Goal: Navigation & Orientation: Find specific page/section

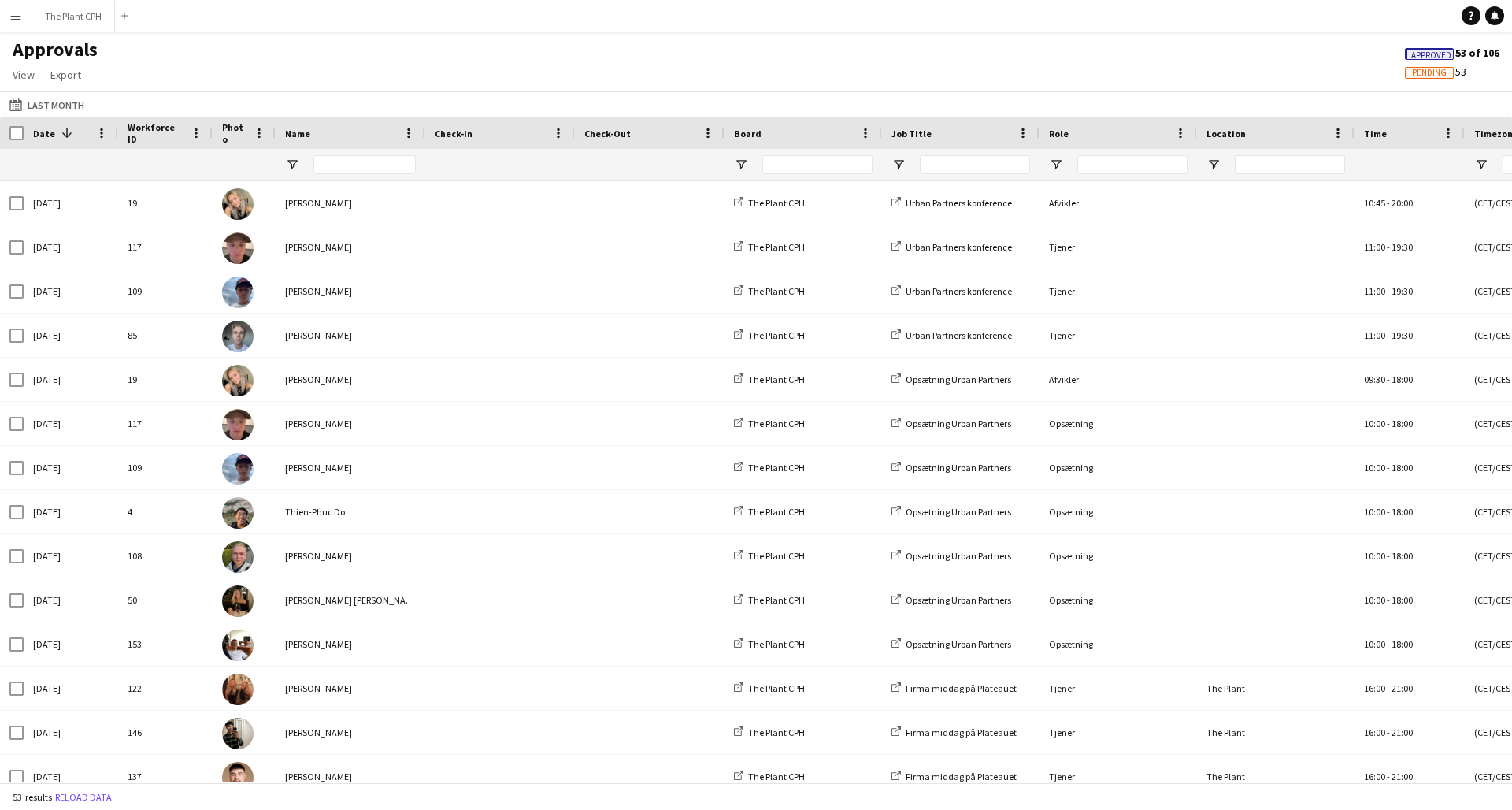
click at [27, 25] on button "Menu" at bounding box center [15, 15] width 31 height 31
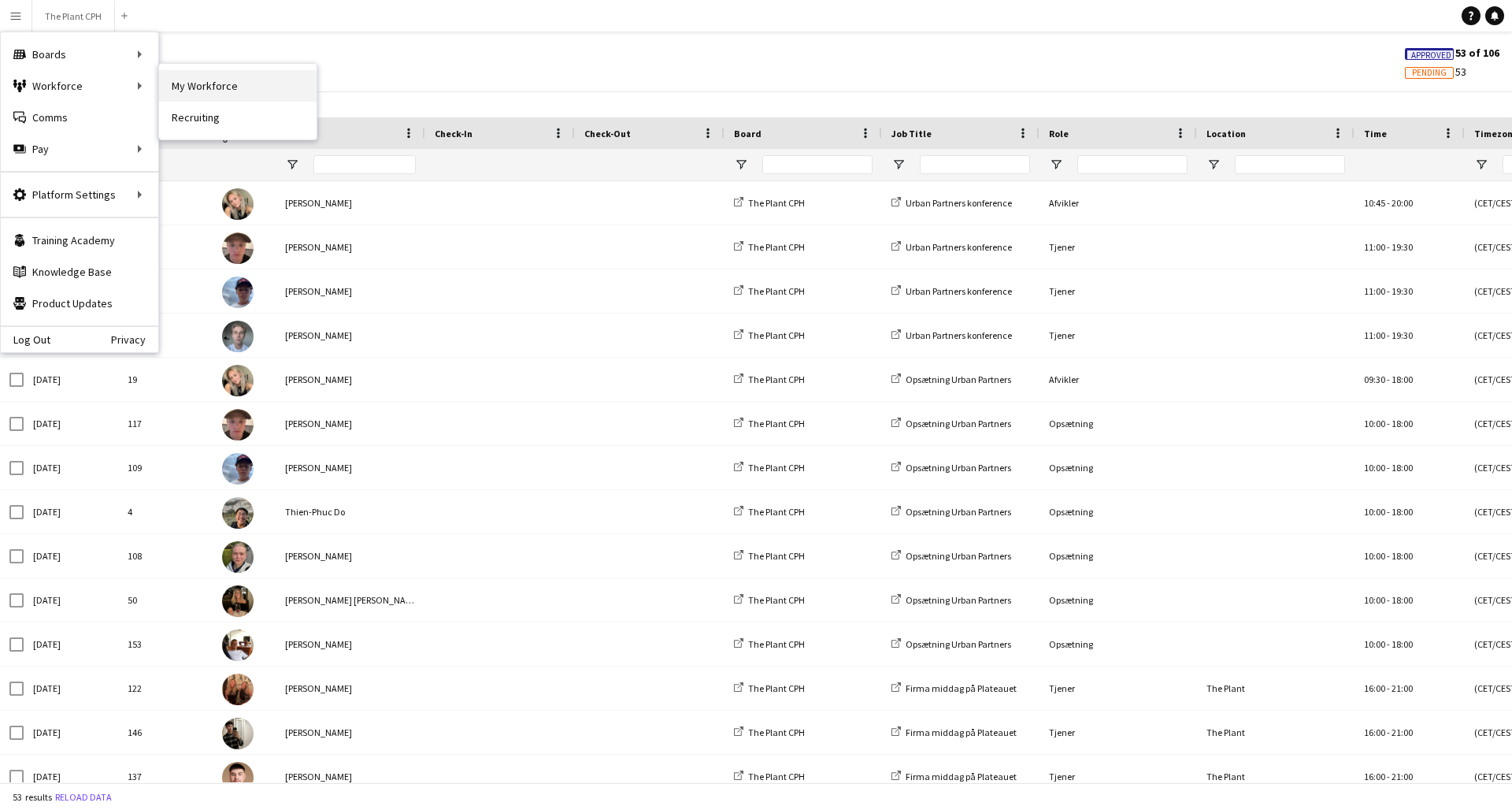
click at [228, 79] on link "My Workforce" at bounding box center [238, 85] width 158 height 31
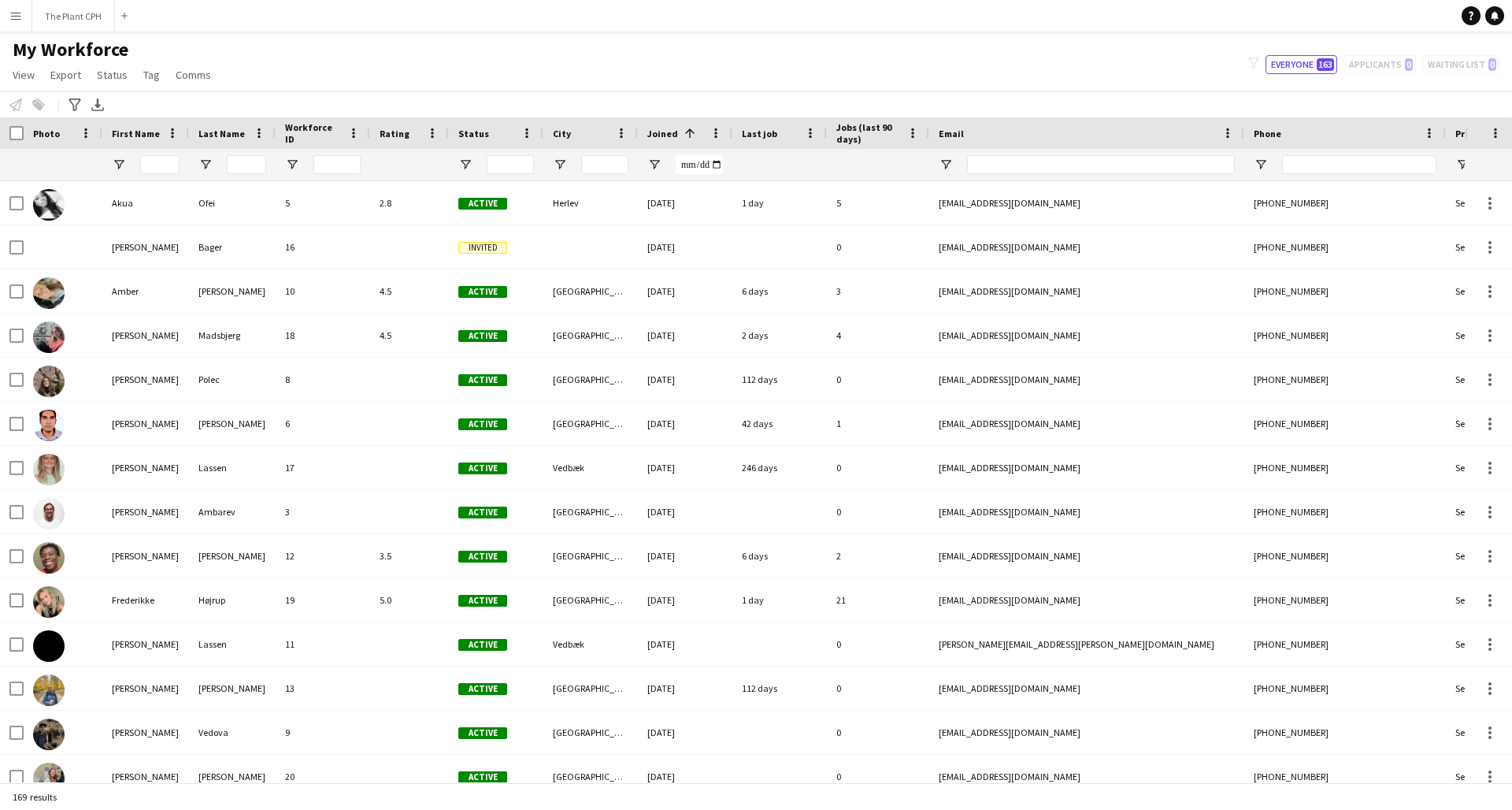
click at [21, 25] on button "Menu" at bounding box center [15, 15] width 31 height 31
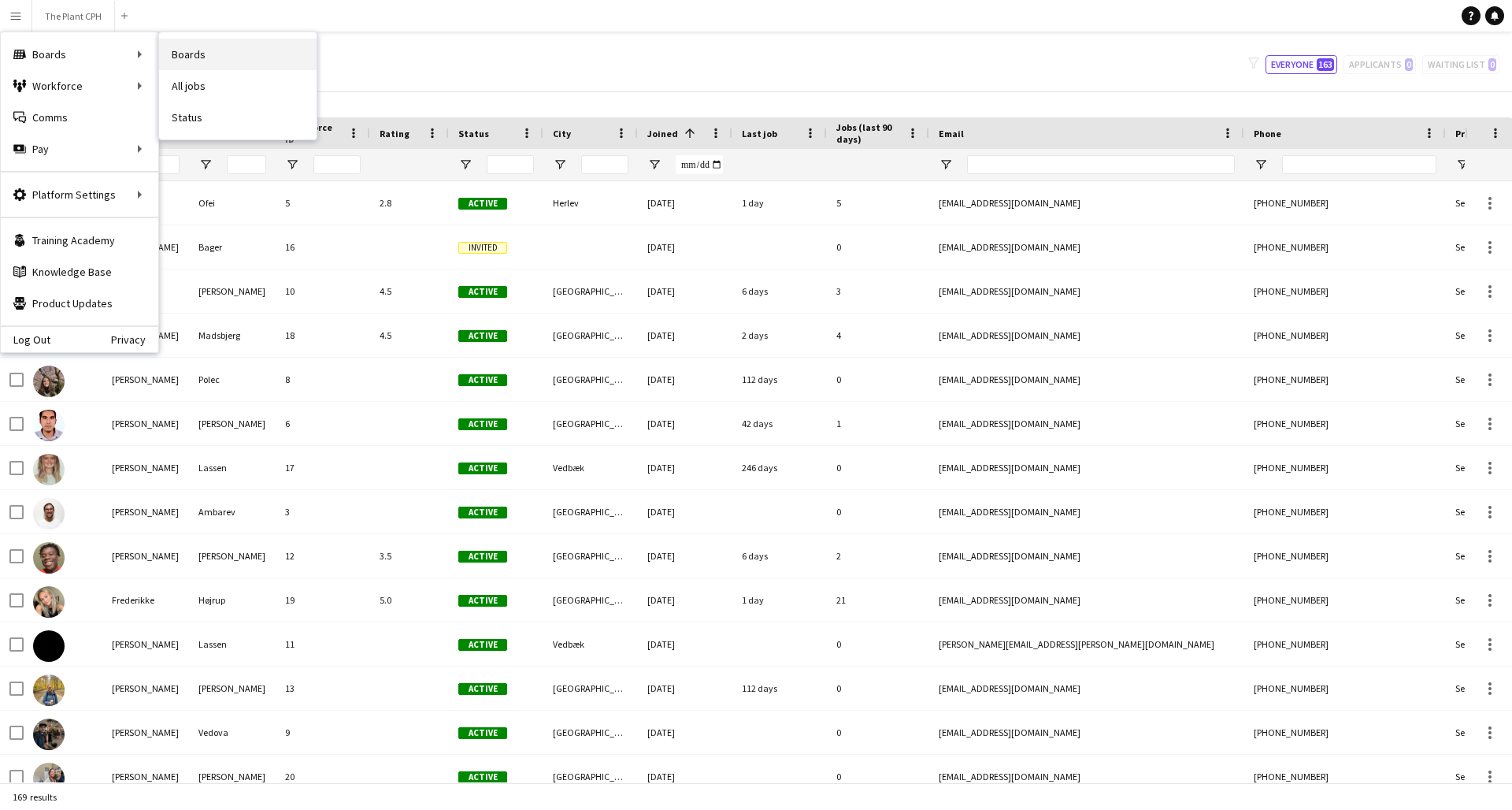
click at [258, 58] on link "Boards" at bounding box center [238, 54] width 158 height 31
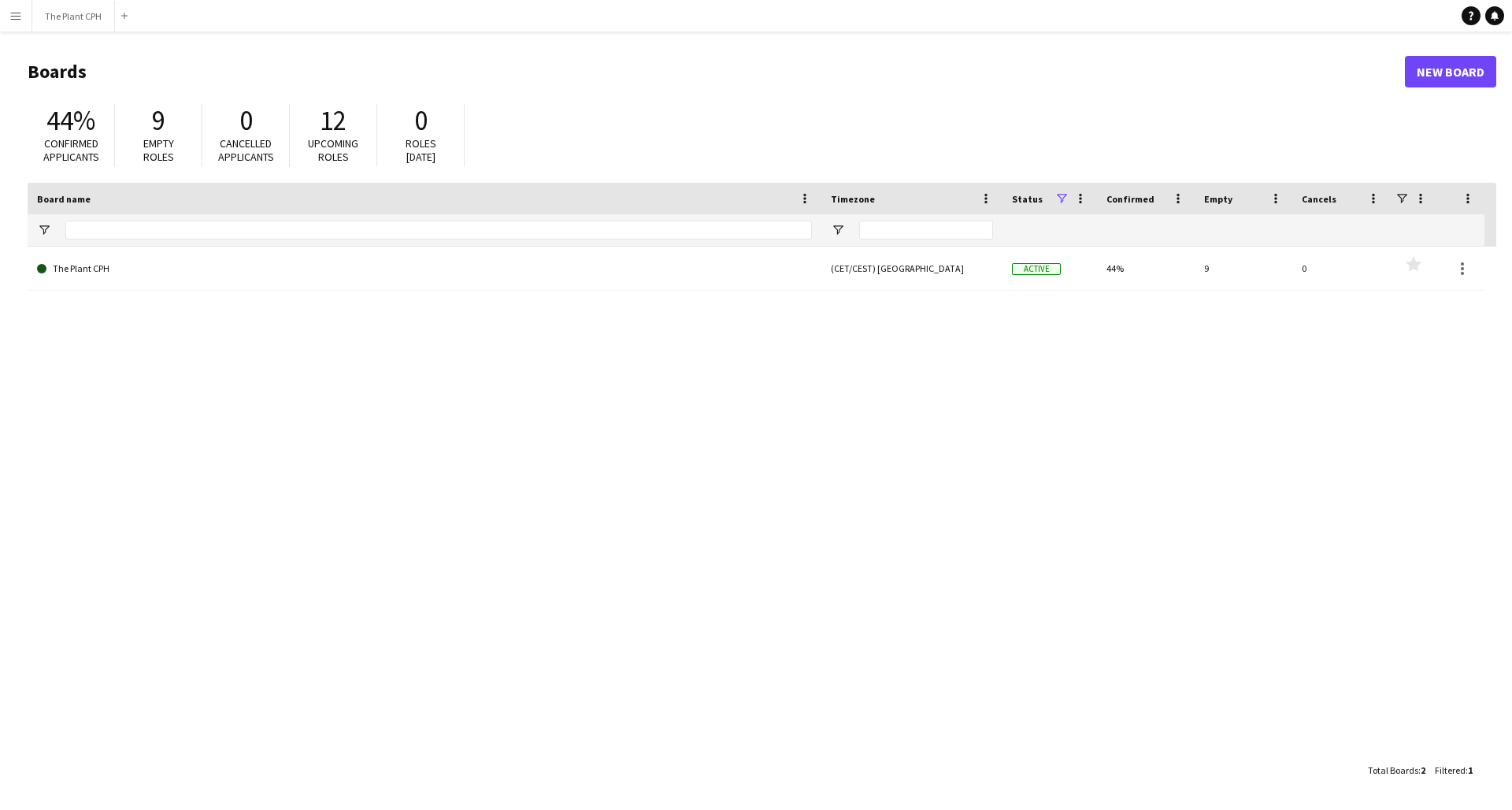
click at [485, 296] on div "The Plant CPH (CET/CEST) [GEOGRAPHIC_DATA] Active 44% 9 0 Favourites" at bounding box center [762, 500] width 1469 height 508
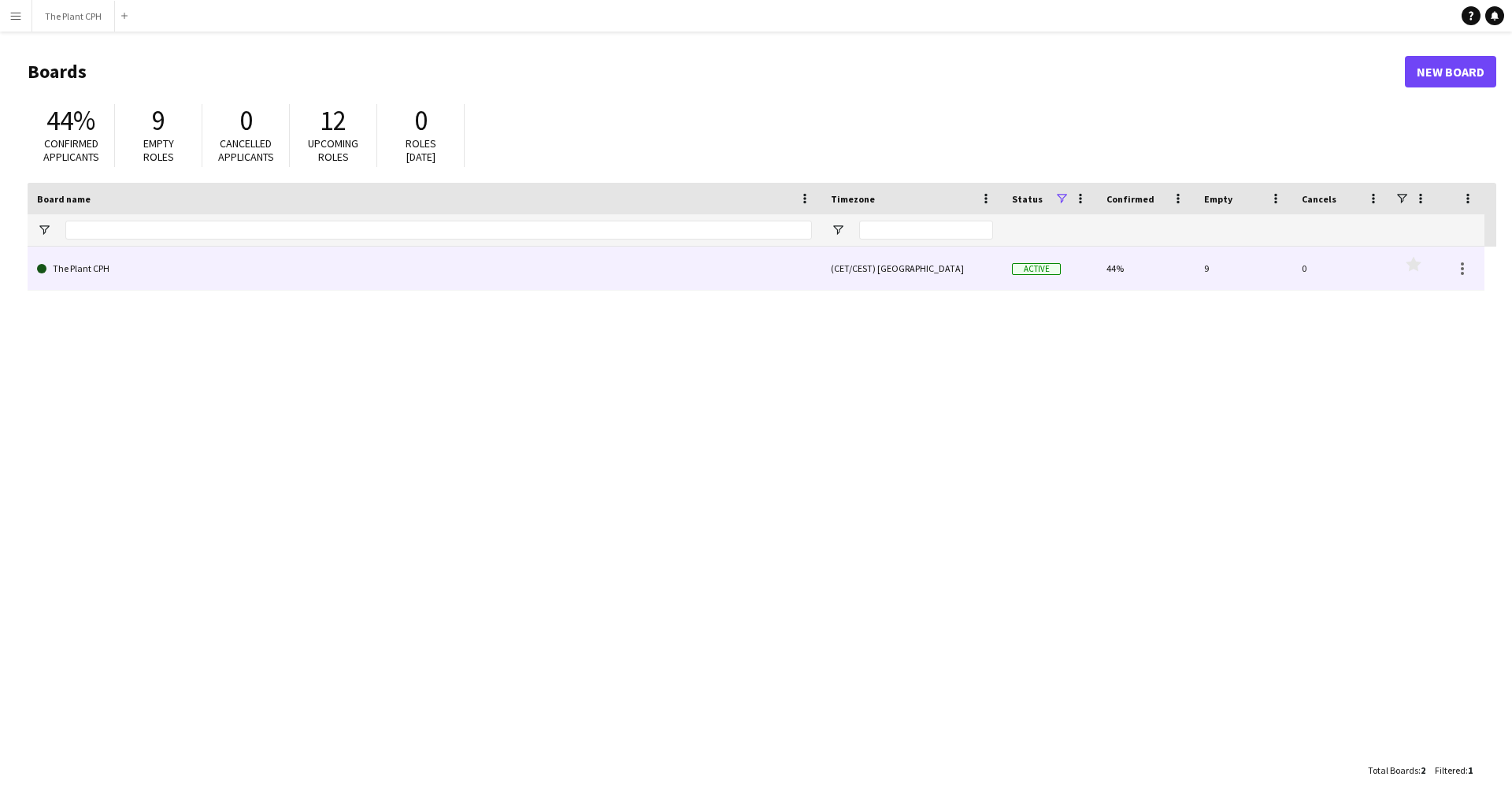
click at [499, 285] on link "The Plant CPH" at bounding box center [424, 268] width 775 height 44
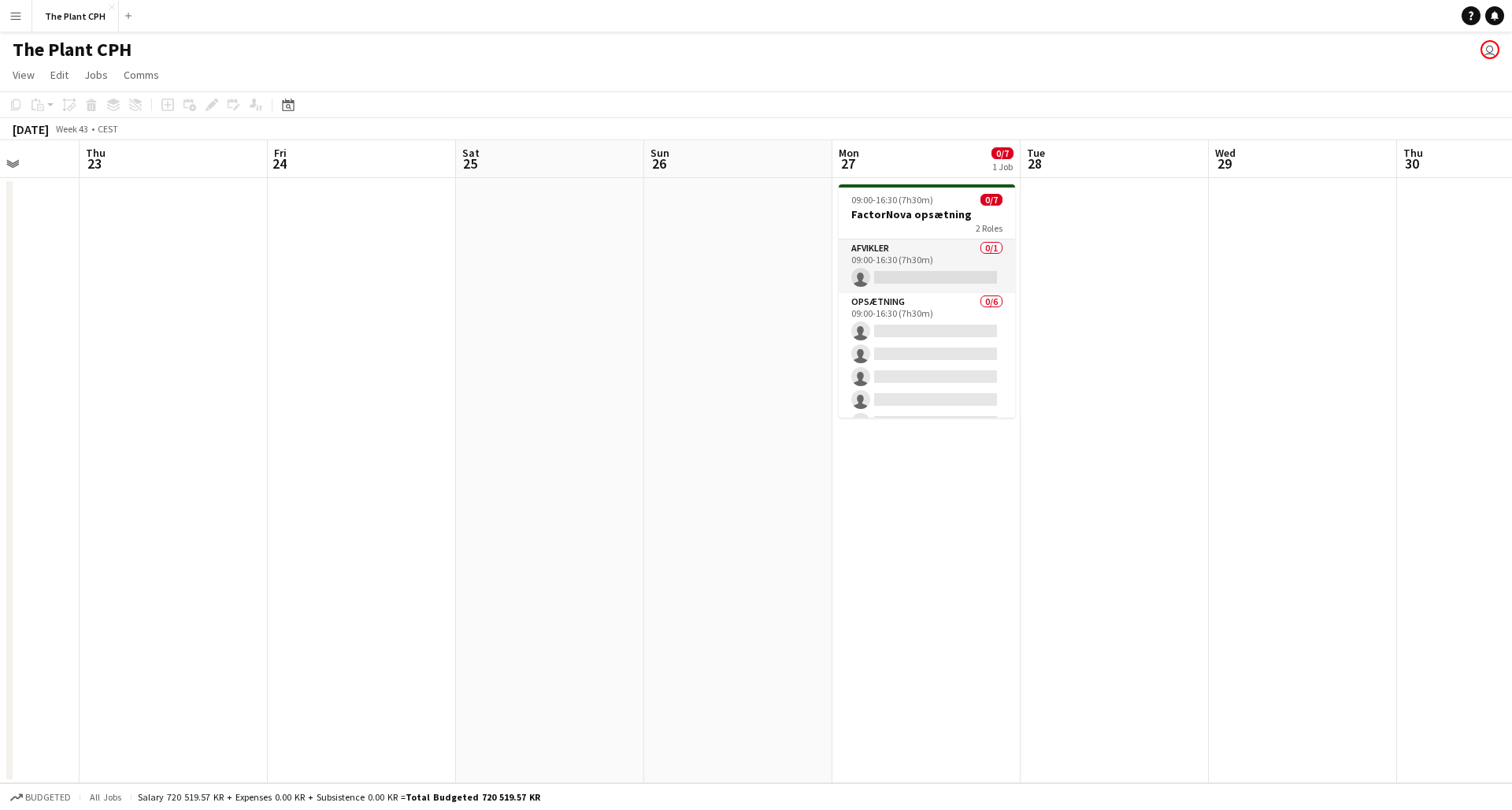
scroll to position [0, 490]
click at [912, 262] on app-card-role "Afvikler 0/1 09:00-16:30 (7h30m) single-neutral-actions" at bounding box center [922, 266] width 176 height 54
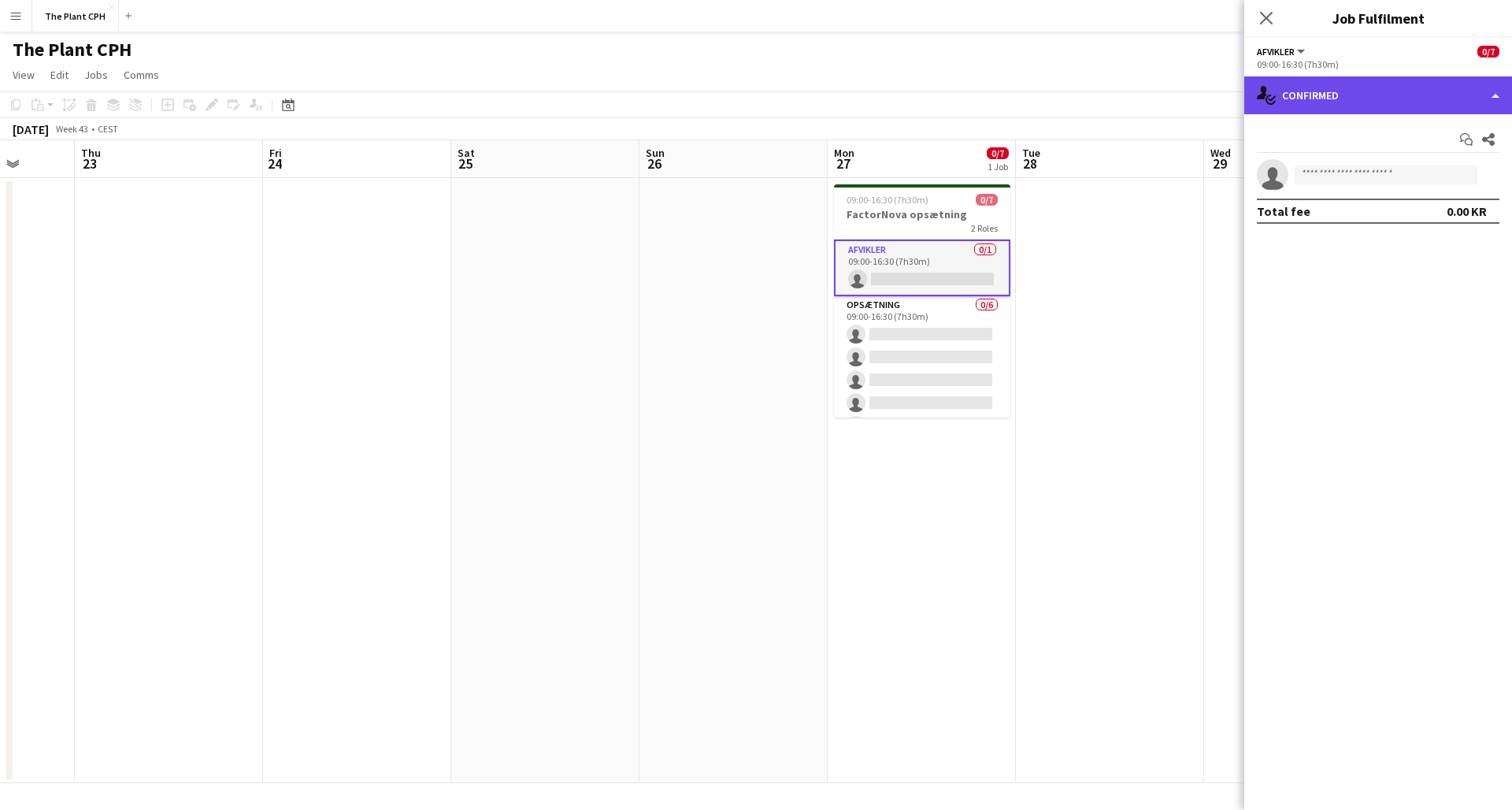
click at [1388, 108] on div "single-neutral-actions-check-2 Confirmed" at bounding box center [1378, 95] width 268 height 38
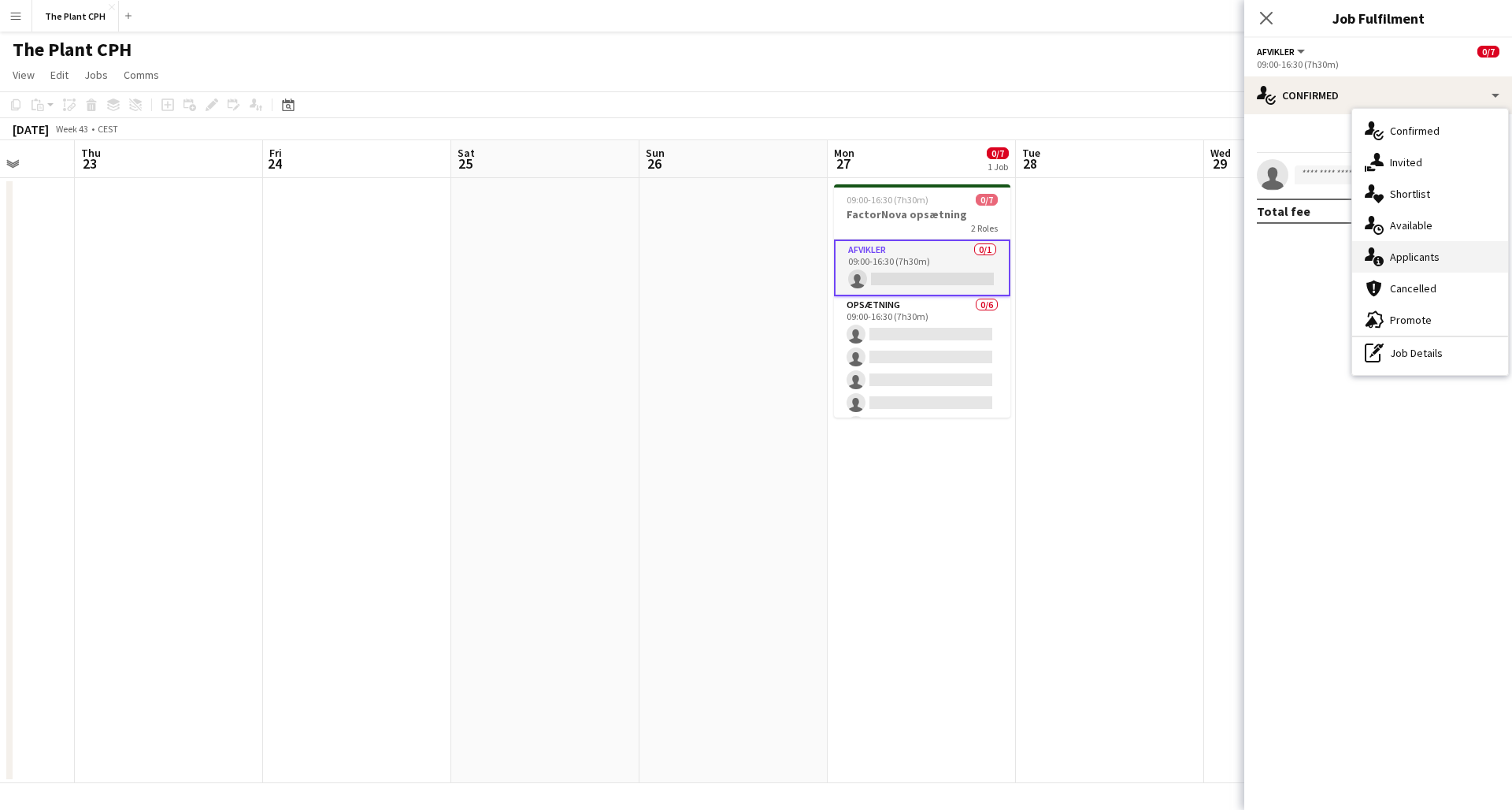
click at [1401, 257] on span "Applicants" at bounding box center [1414, 257] width 49 height 14
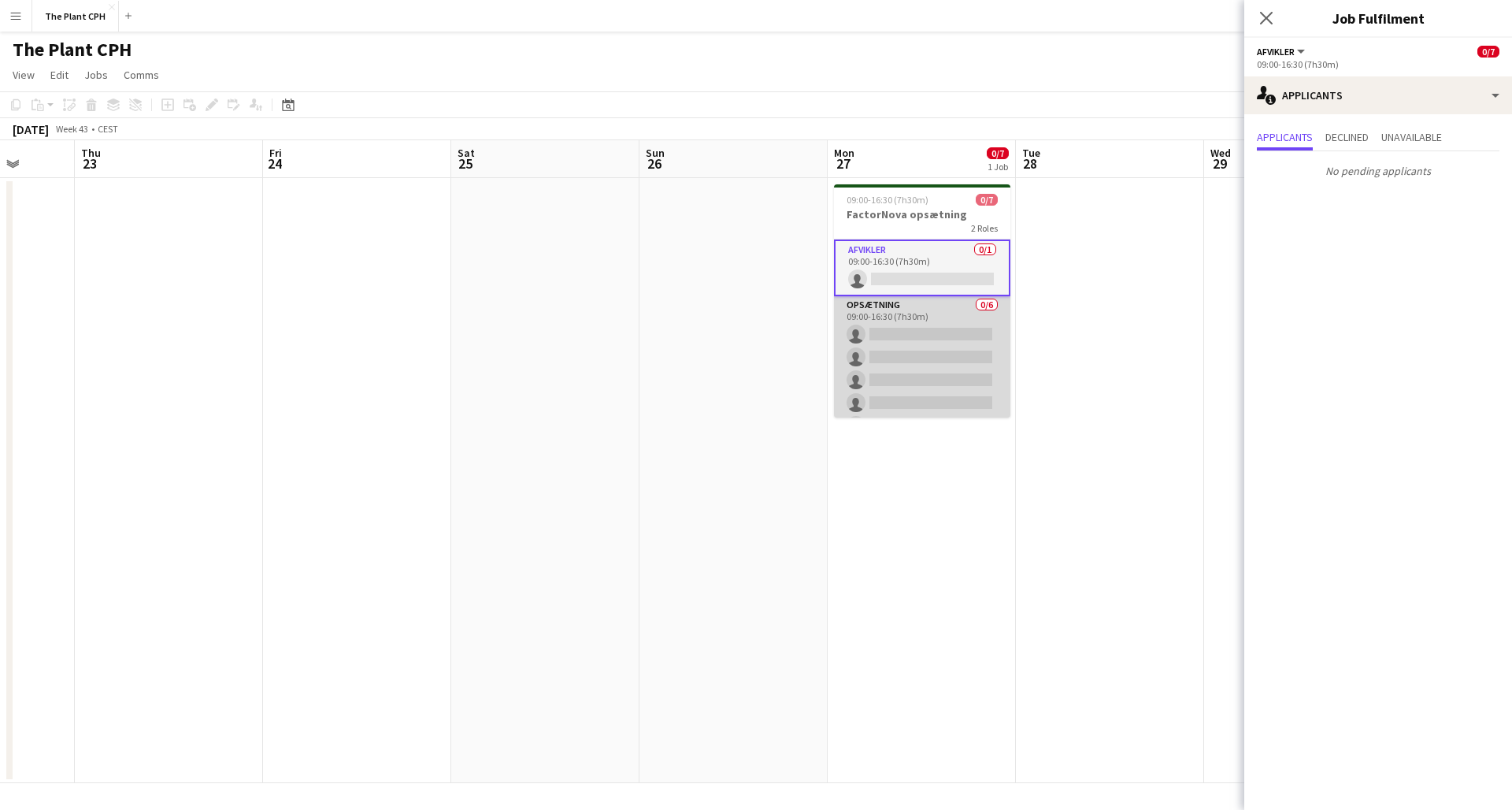
click at [949, 381] on app-card-role "Opsætning 0/6 09:00-16:30 (7h30m) single-neutral-actions single-neutral-actions…" at bounding box center [922, 380] width 176 height 168
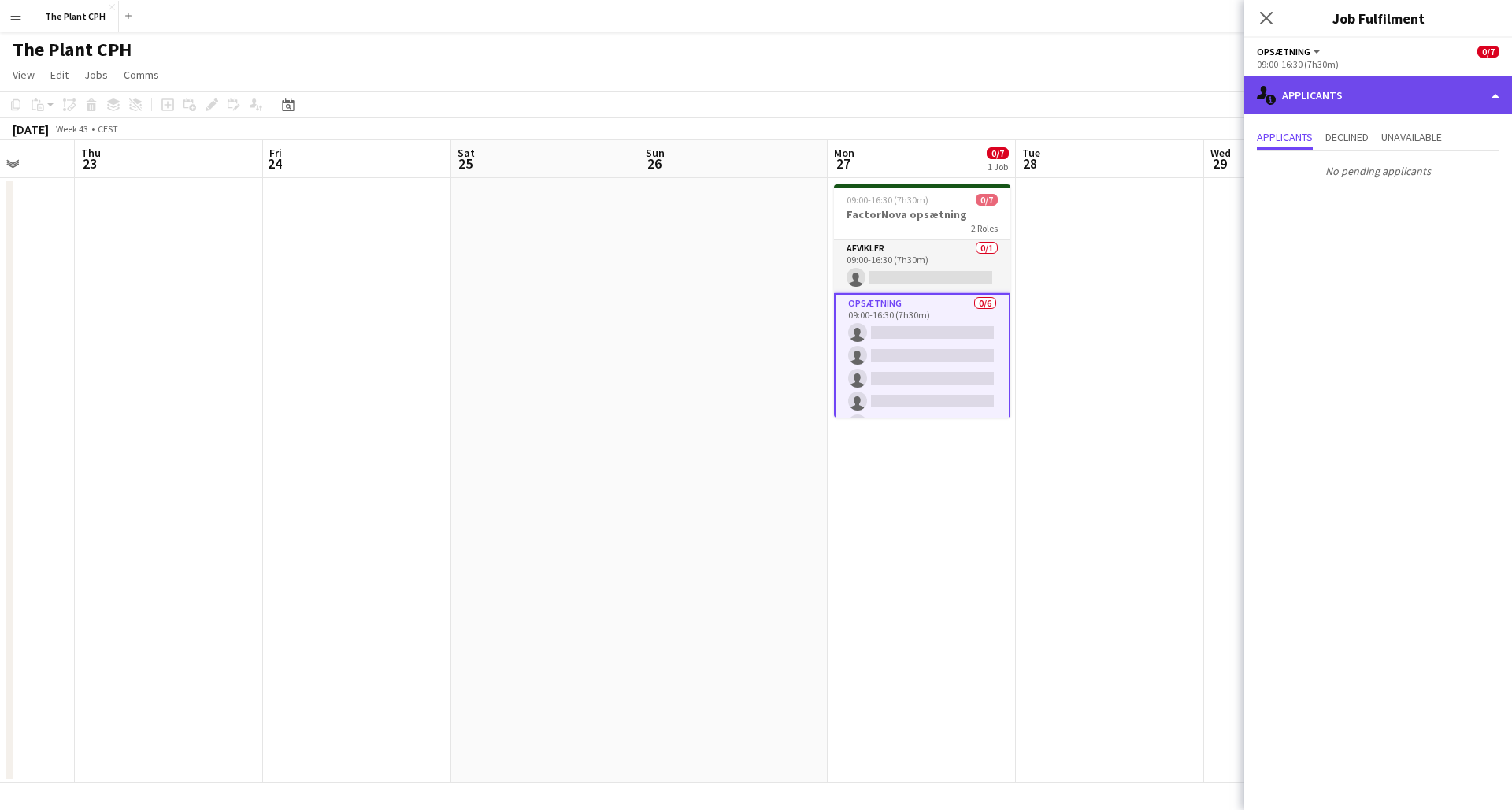
click at [1361, 109] on div "single-neutral-actions-information Applicants" at bounding box center [1378, 95] width 268 height 38
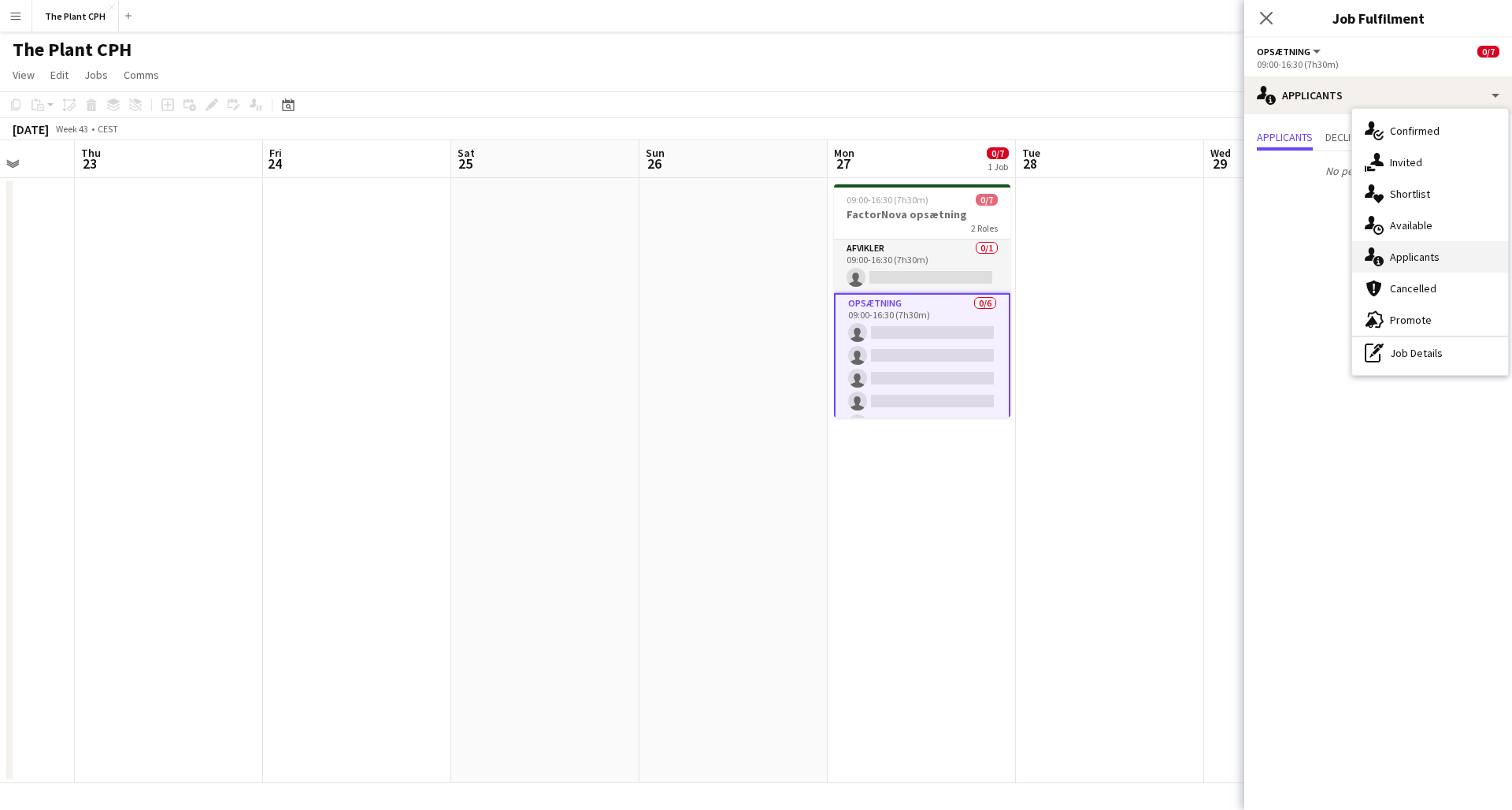
click at [1405, 246] on div "single-neutral-actions-information Applicants" at bounding box center [1430, 256] width 156 height 31
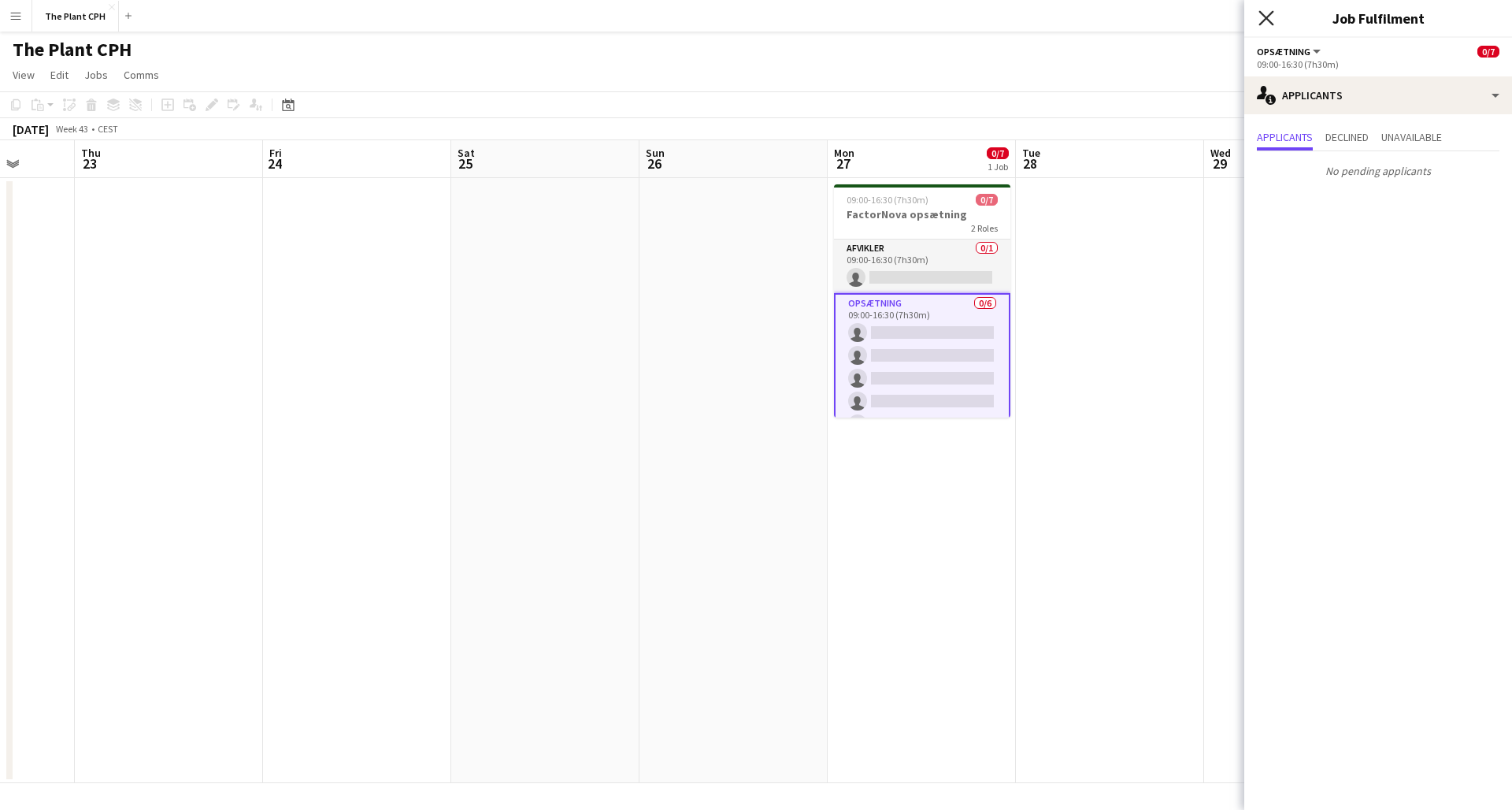
click at [1267, 16] on icon "Close pop-in" at bounding box center [1266, 17] width 15 height 15
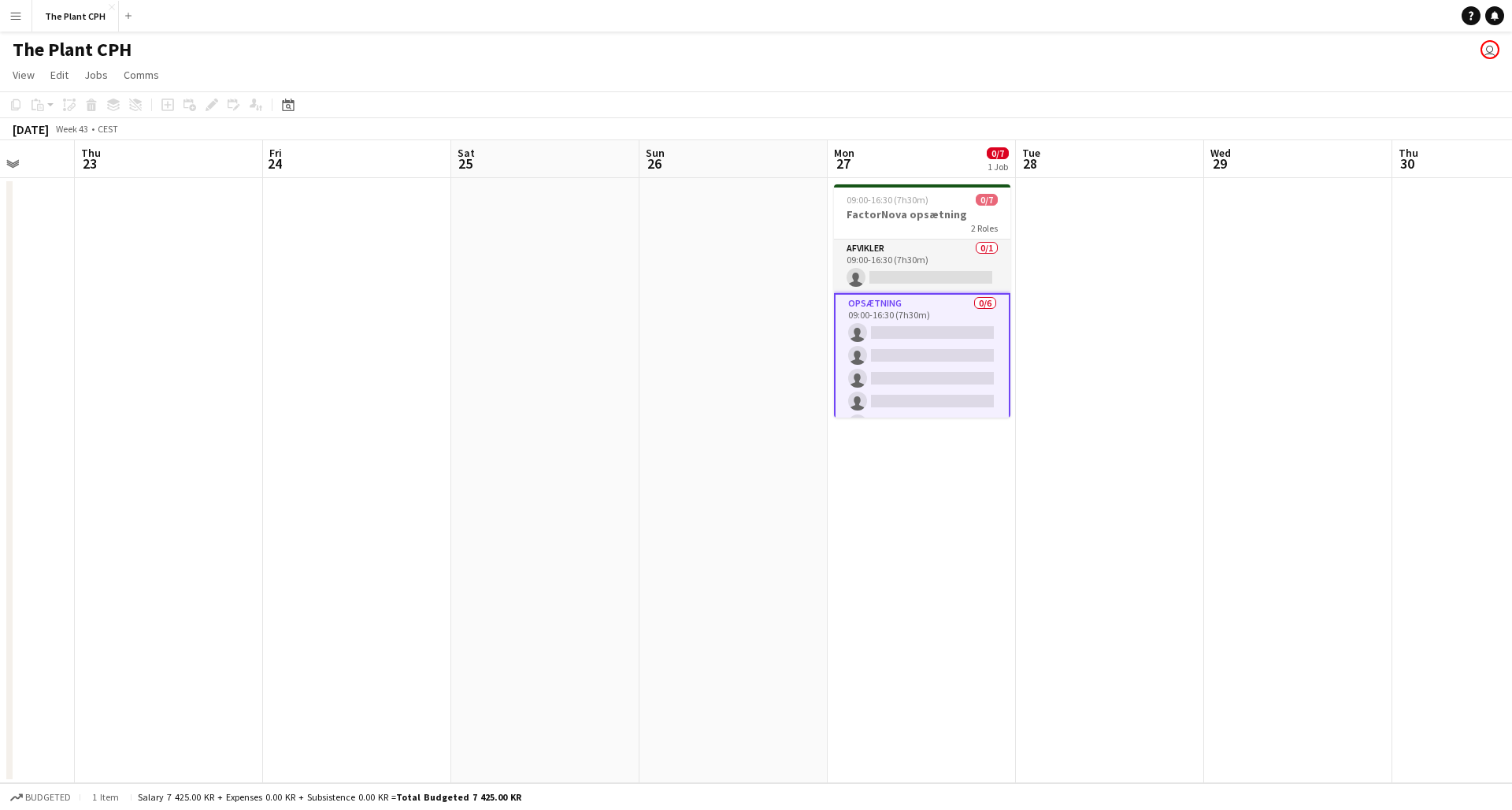
click at [775, 467] on app-date-cell at bounding box center [734, 480] width 188 height 605
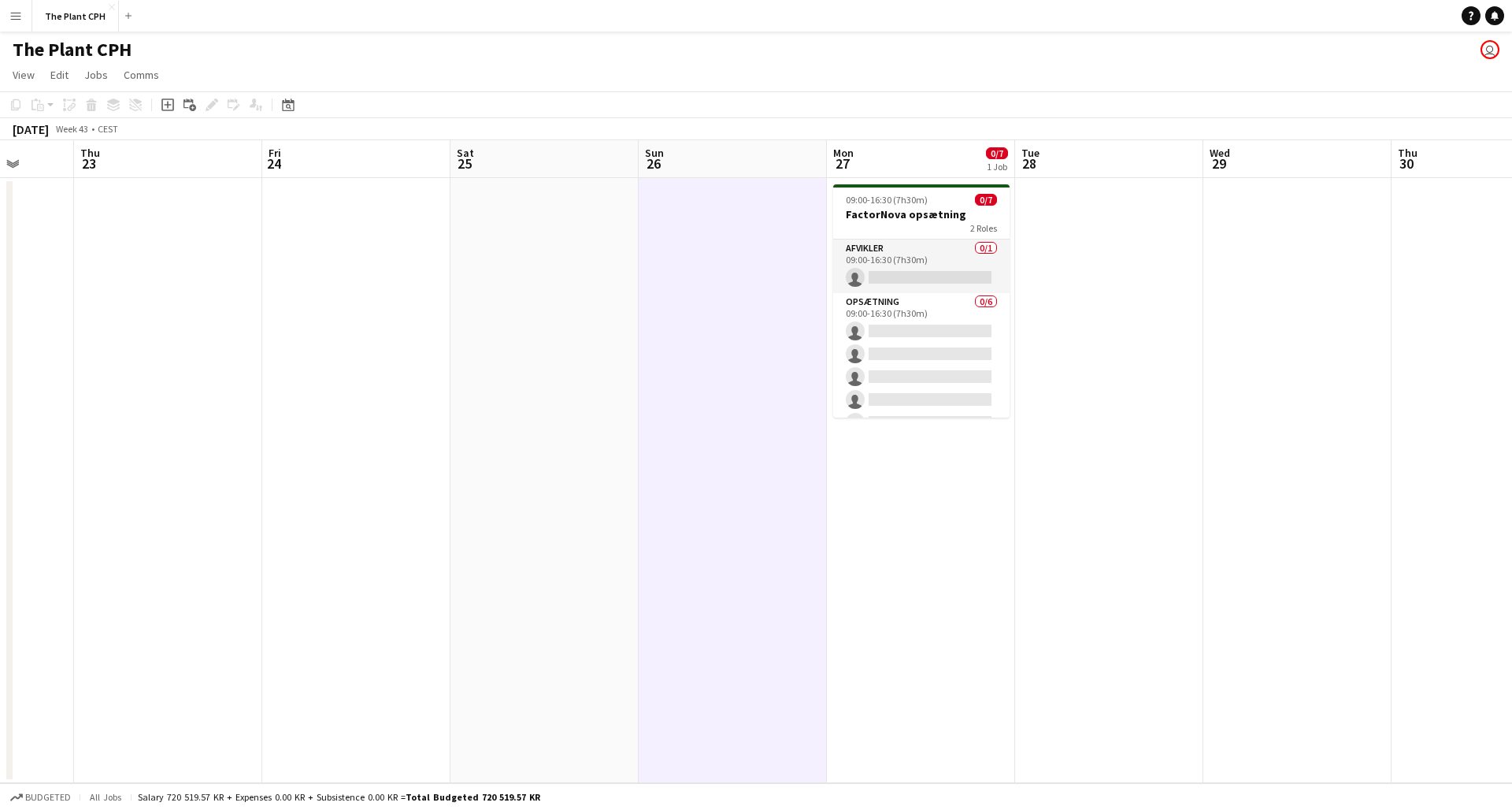
click at [9, 27] on button "Menu" at bounding box center [15, 15] width 31 height 31
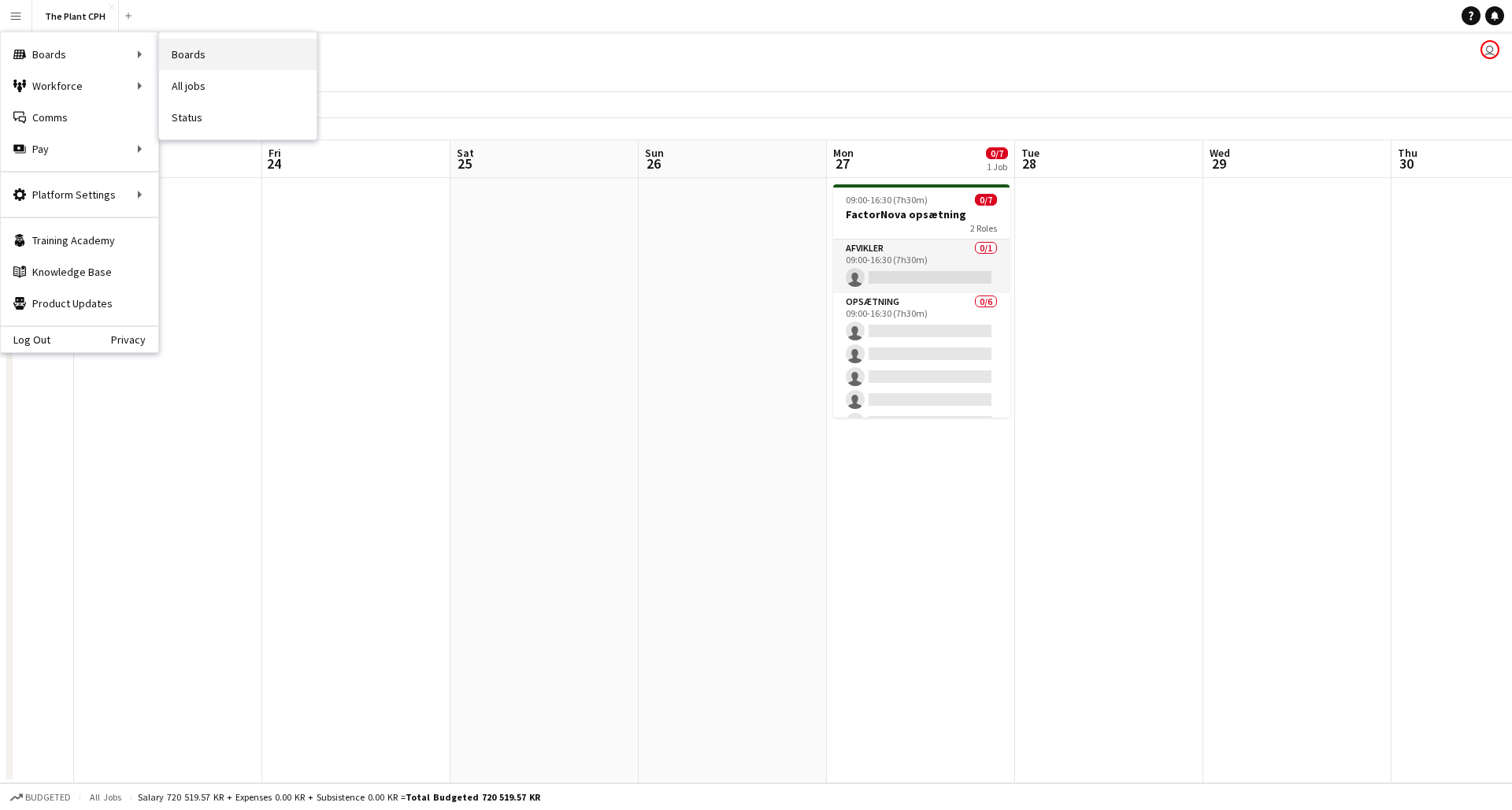
click at [212, 55] on link "Boards" at bounding box center [238, 54] width 158 height 31
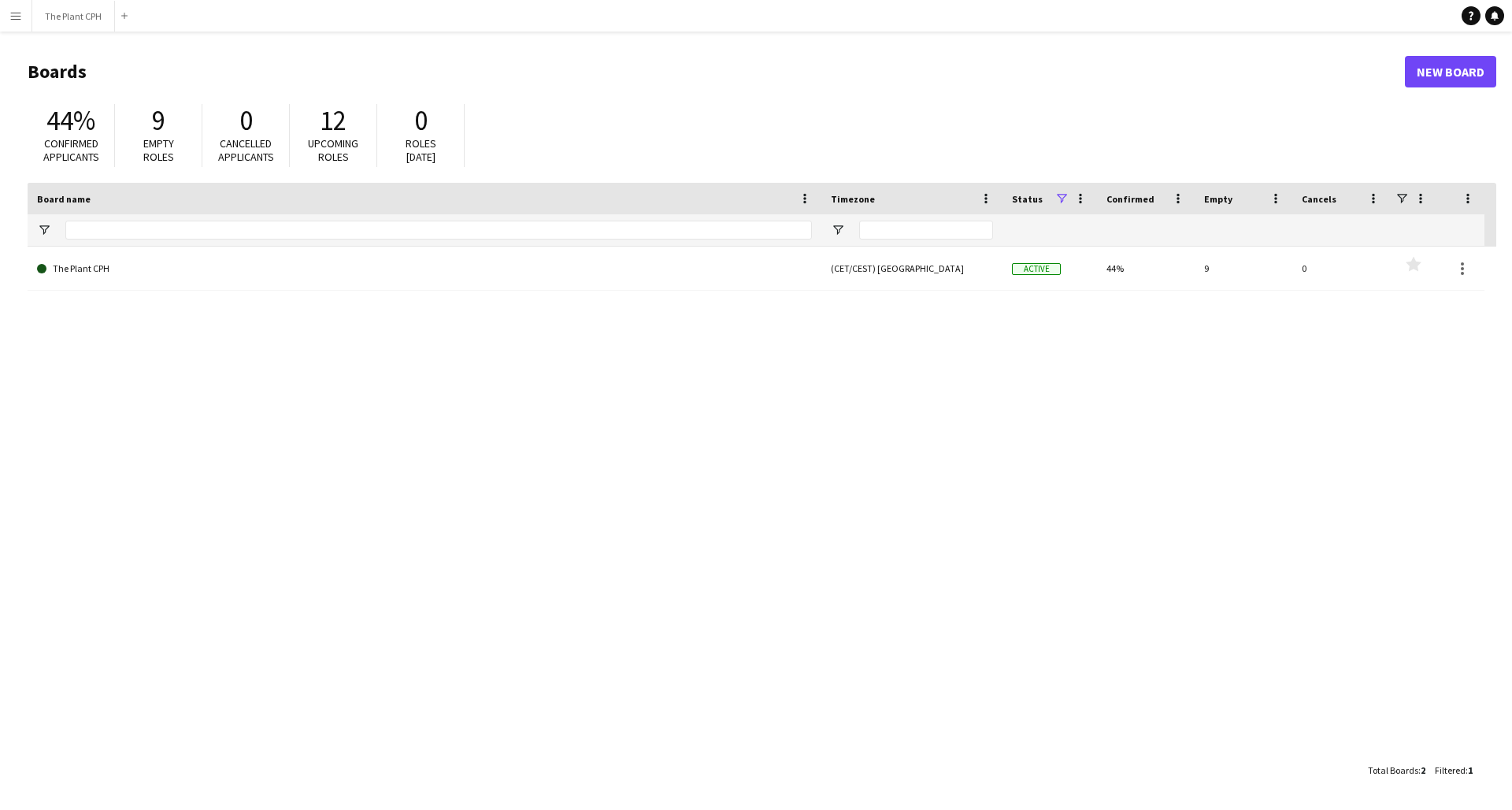
click at [8, 11] on button "Menu" at bounding box center [15, 15] width 31 height 31
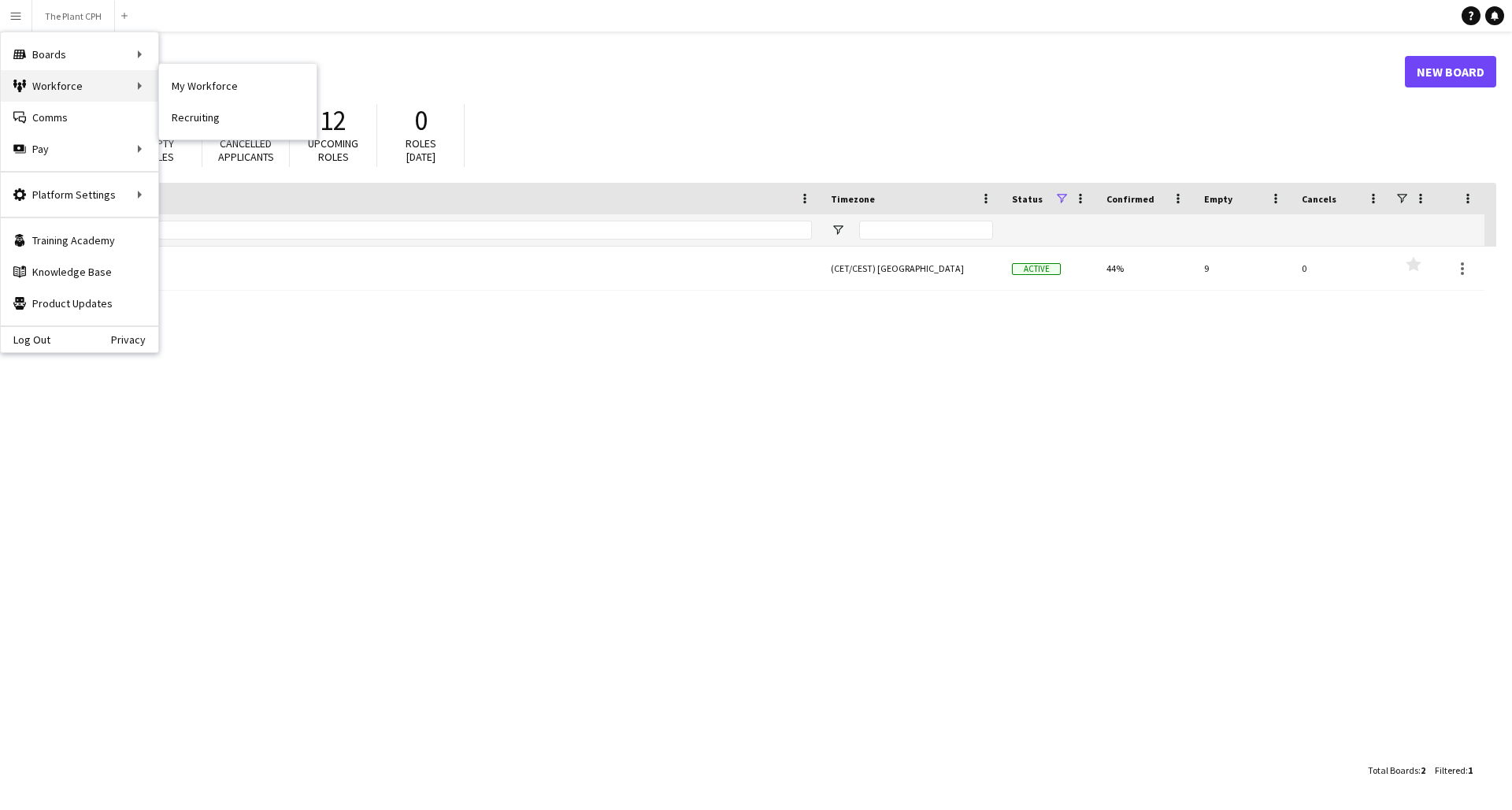
click at [92, 83] on div "Workforce Workforce" at bounding box center [80, 85] width 158 height 31
click at [236, 73] on link "My Workforce" at bounding box center [238, 85] width 158 height 31
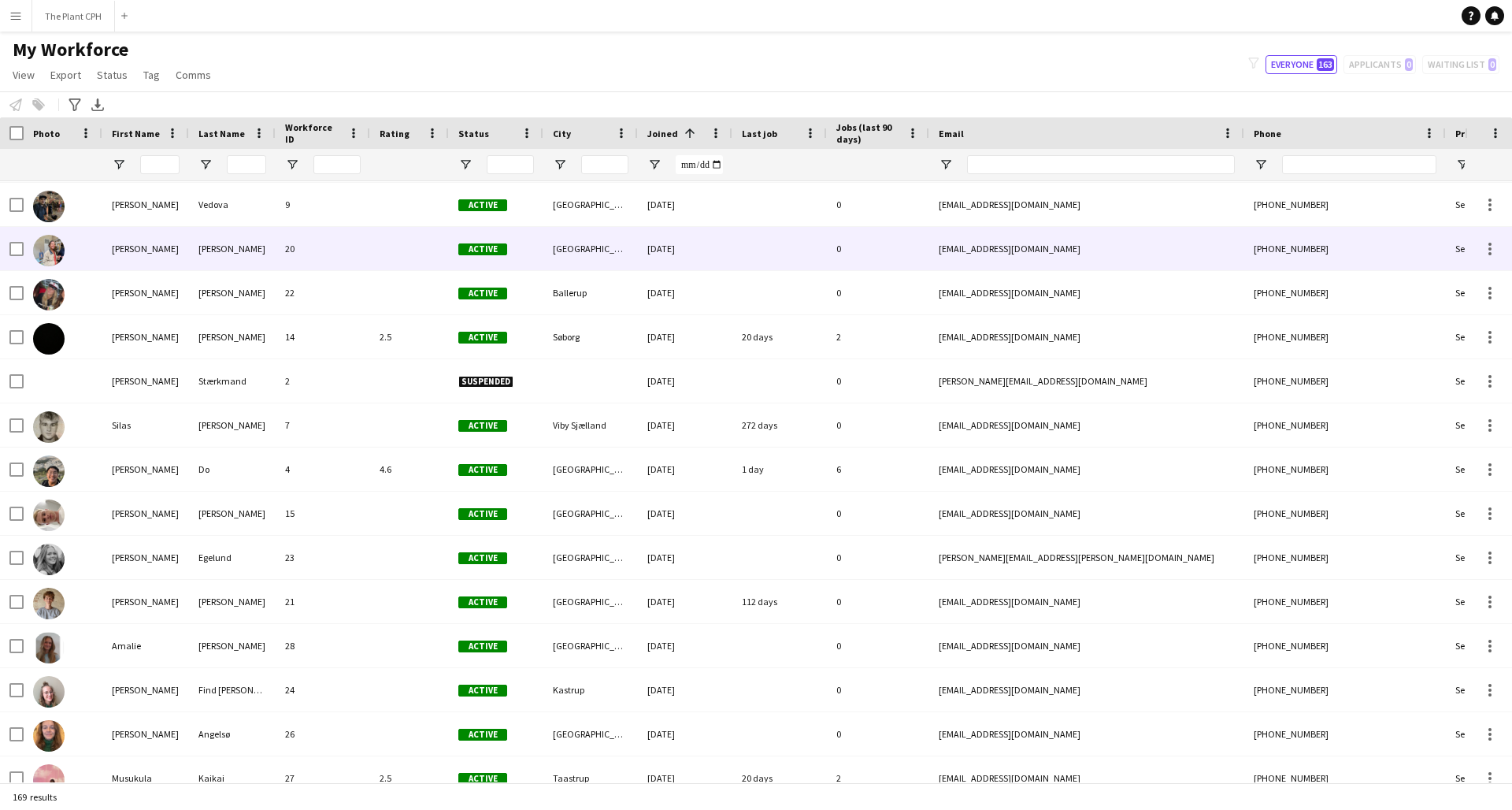
scroll to position [569, 0]
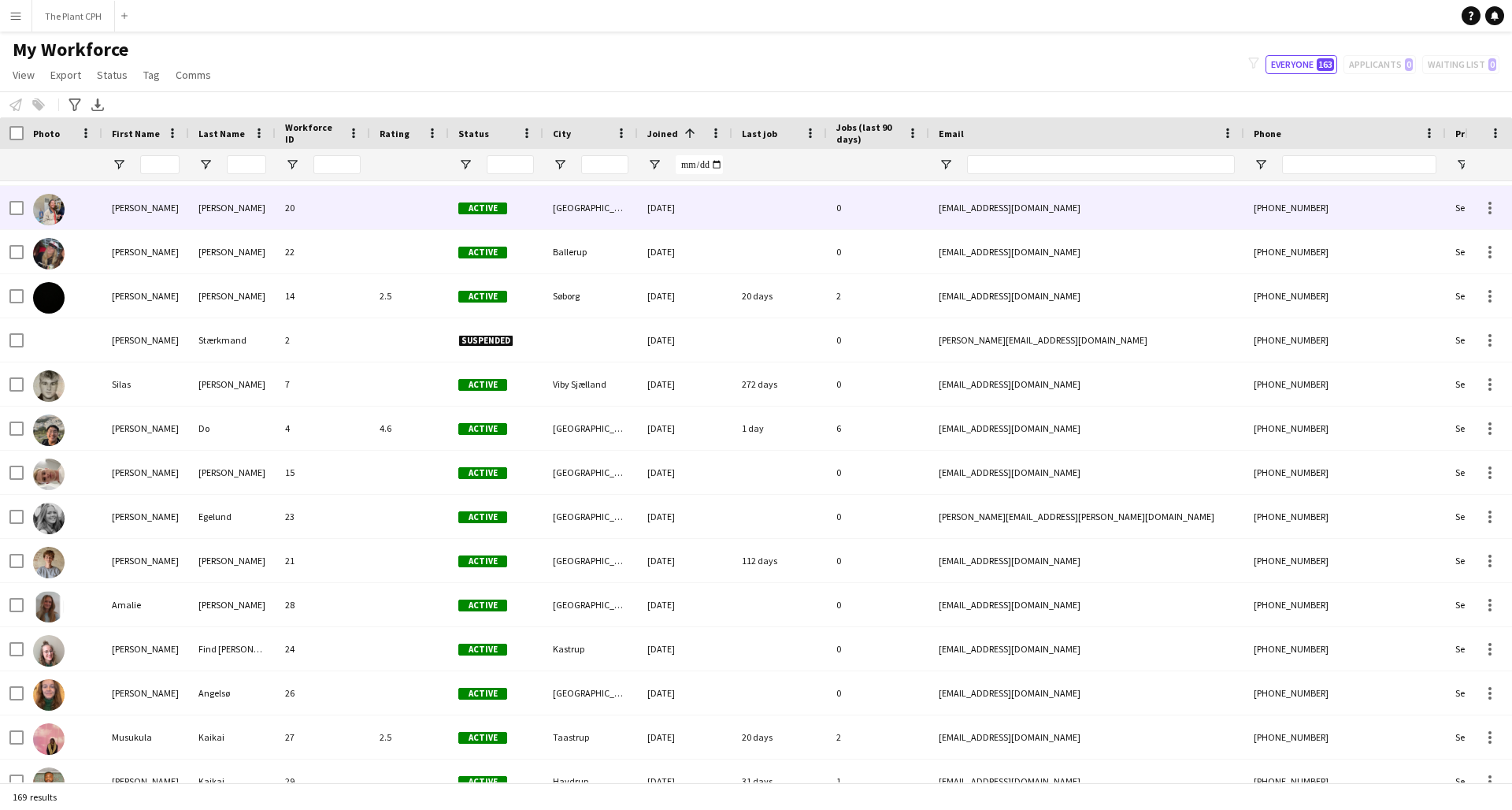
click at [126, 210] on div "[PERSON_NAME]" at bounding box center [145, 207] width 87 height 43
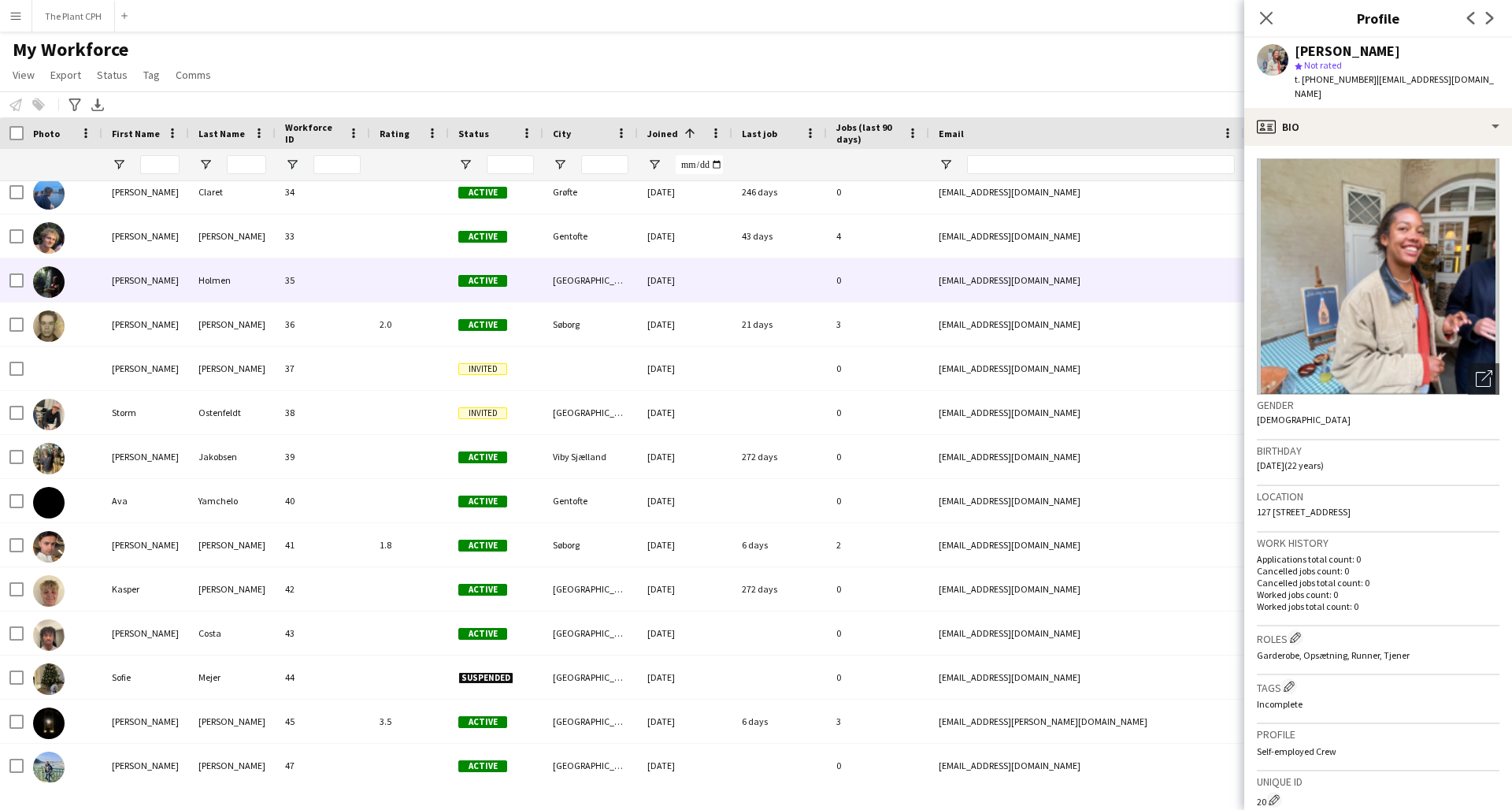
scroll to position [0, 0]
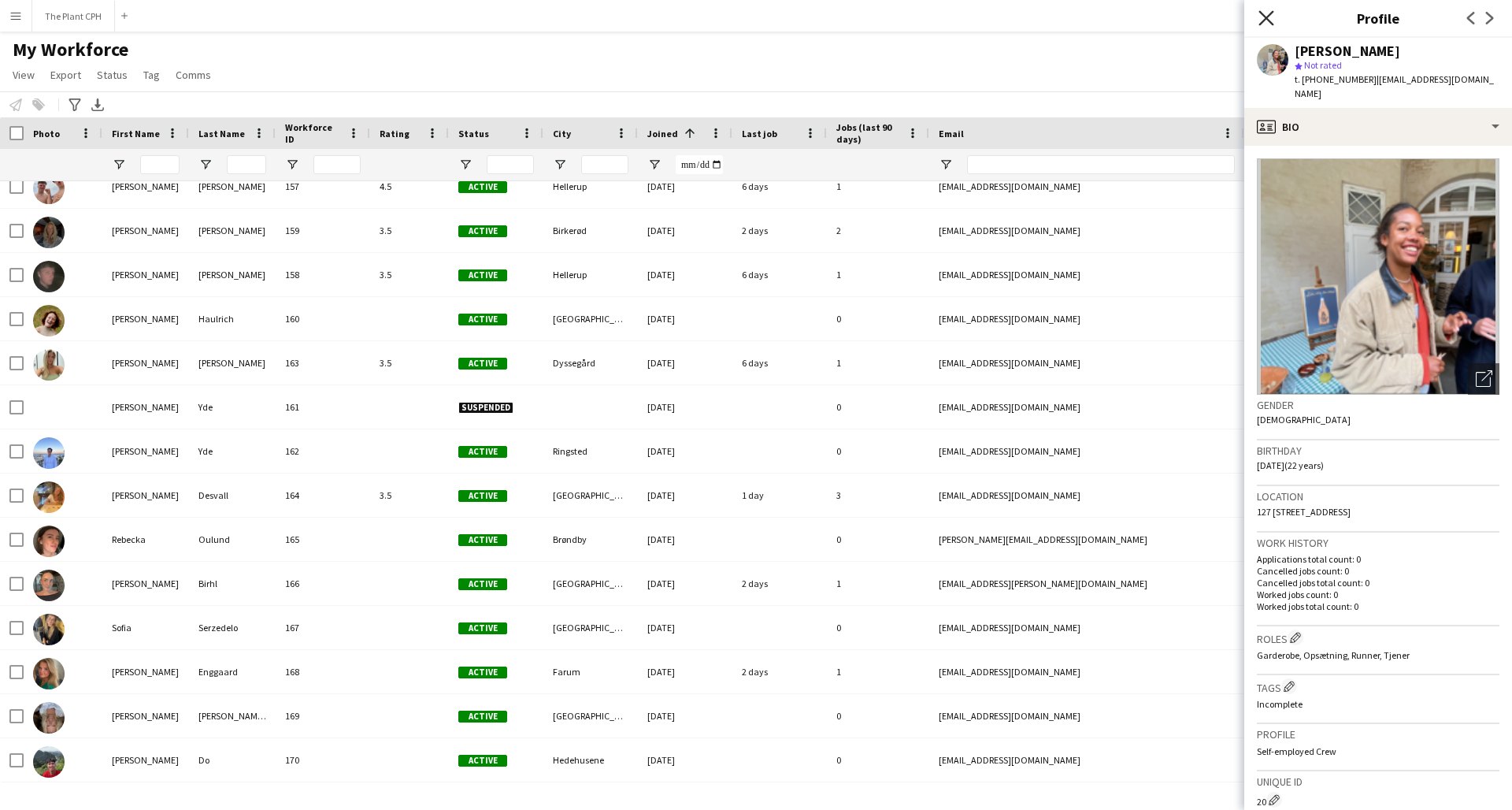
click at [1265, 15] on icon "Close pop-in" at bounding box center [1266, 17] width 15 height 15
